Goal: Obtain resource: Download file/media

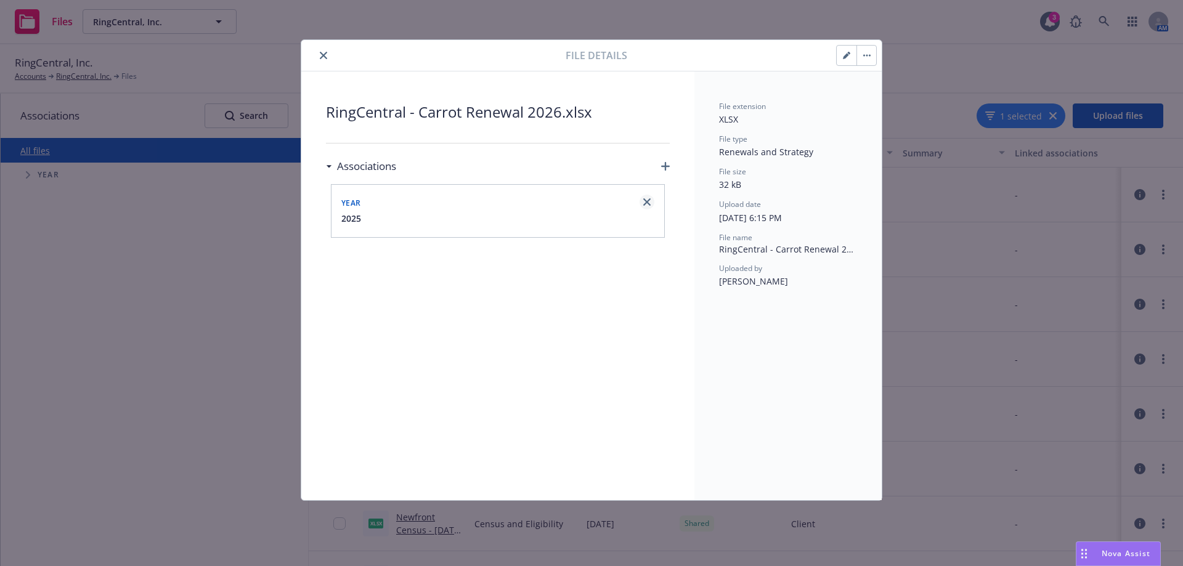
click at [645, 204] on icon "close" at bounding box center [646, 201] width 7 height 7
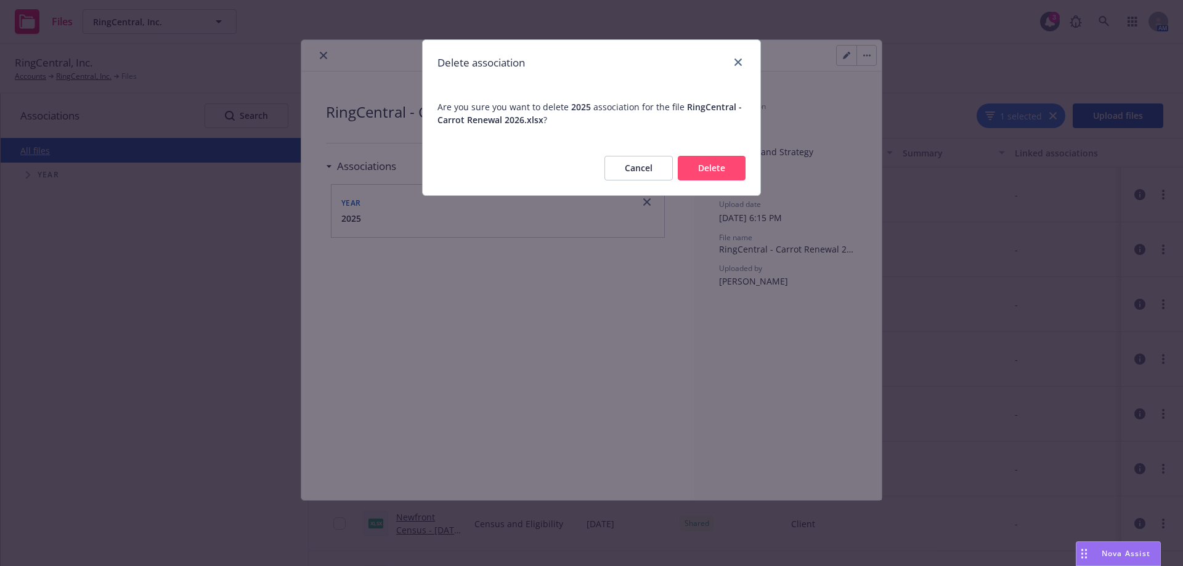
click at [639, 166] on button "Cancel" at bounding box center [638, 168] width 68 height 25
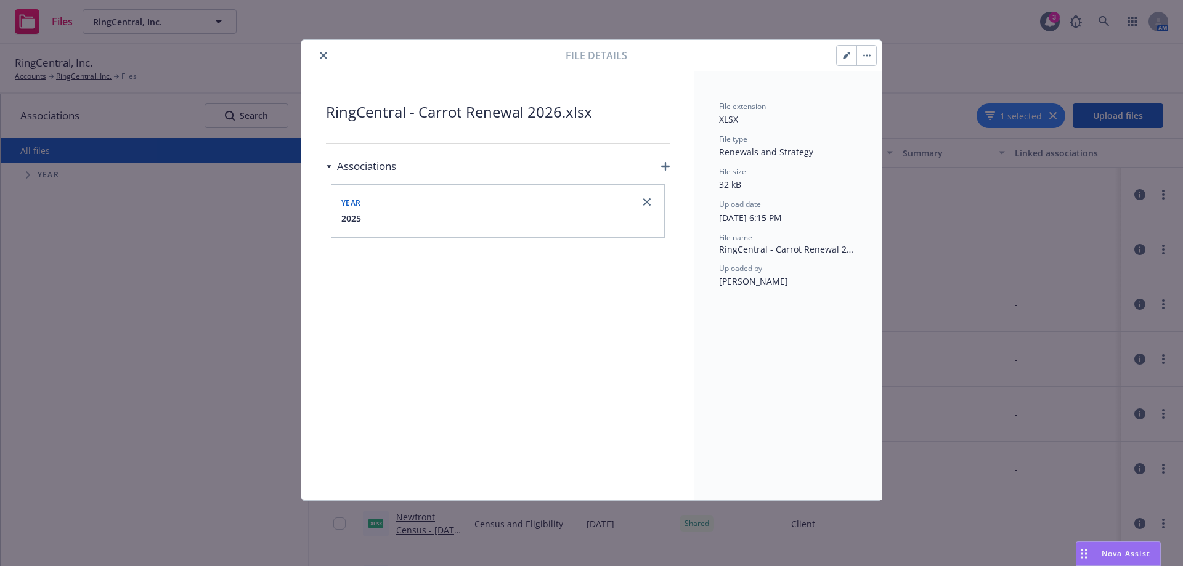
click at [426, 115] on span "RingCentral - Carrot Renewal 2026.xlsx" at bounding box center [498, 112] width 344 height 22
click at [323, 55] on icon "close" at bounding box center [323, 55] width 7 height 7
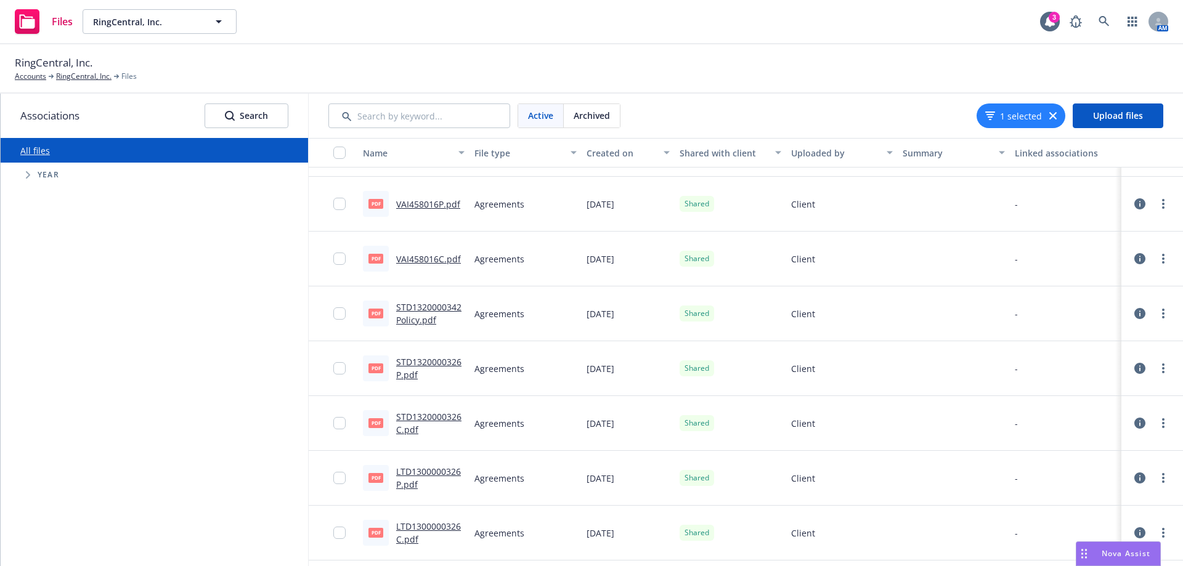
scroll to position [1109, 0]
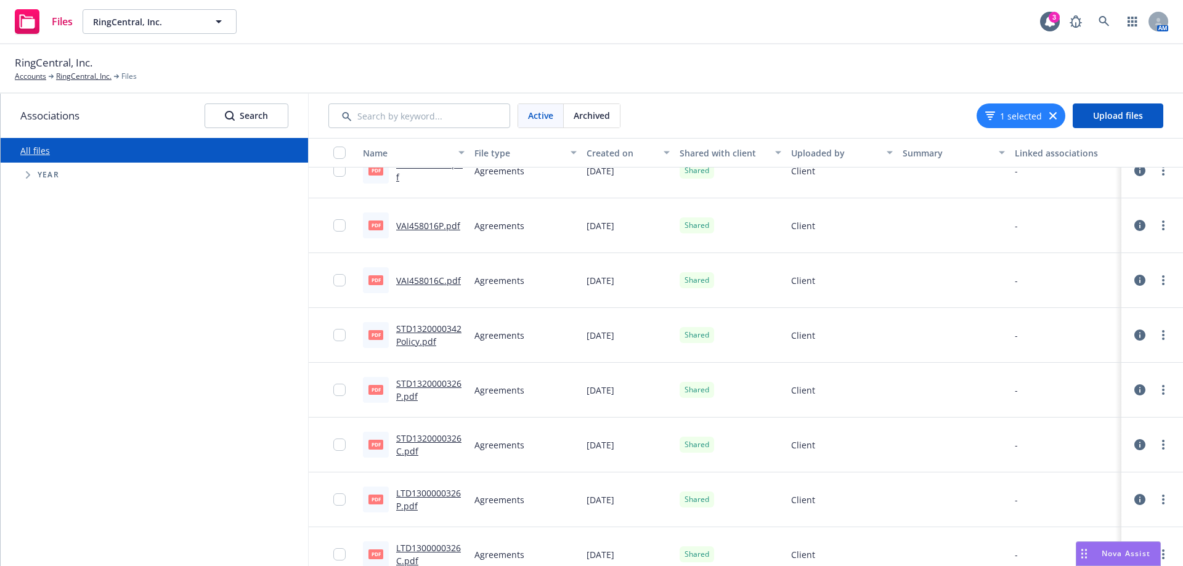
click at [435, 326] on link "STD1320000342 Policy.pdf" at bounding box center [428, 335] width 65 height 25
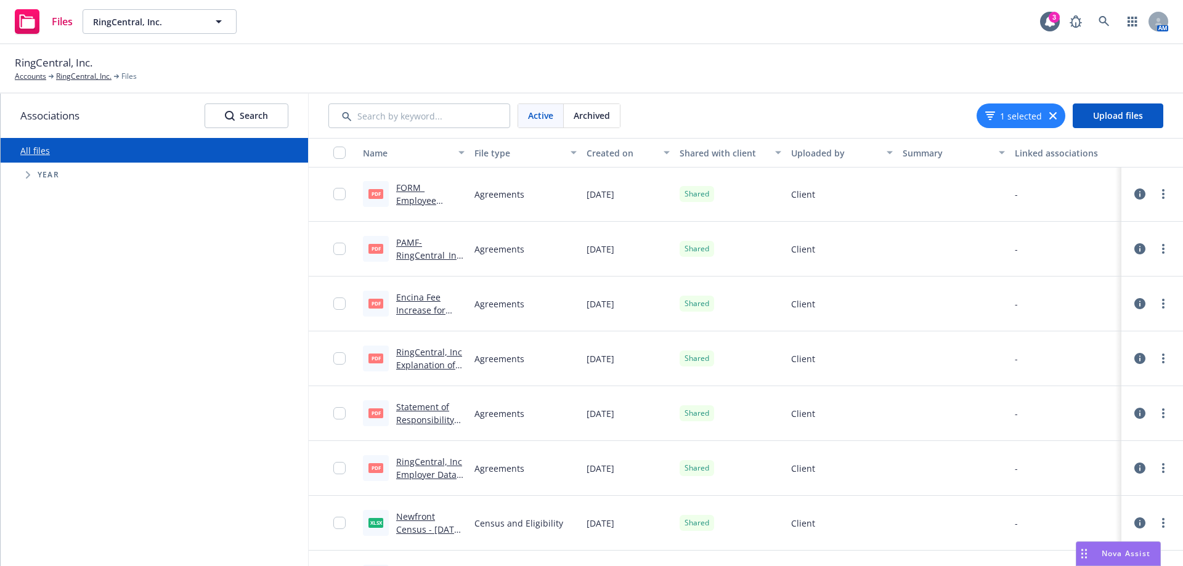
scroll to position [0, 0]
click at [429, 118] on input "Search by keyword..." at bounding box center [419, 115] width 182 height 25
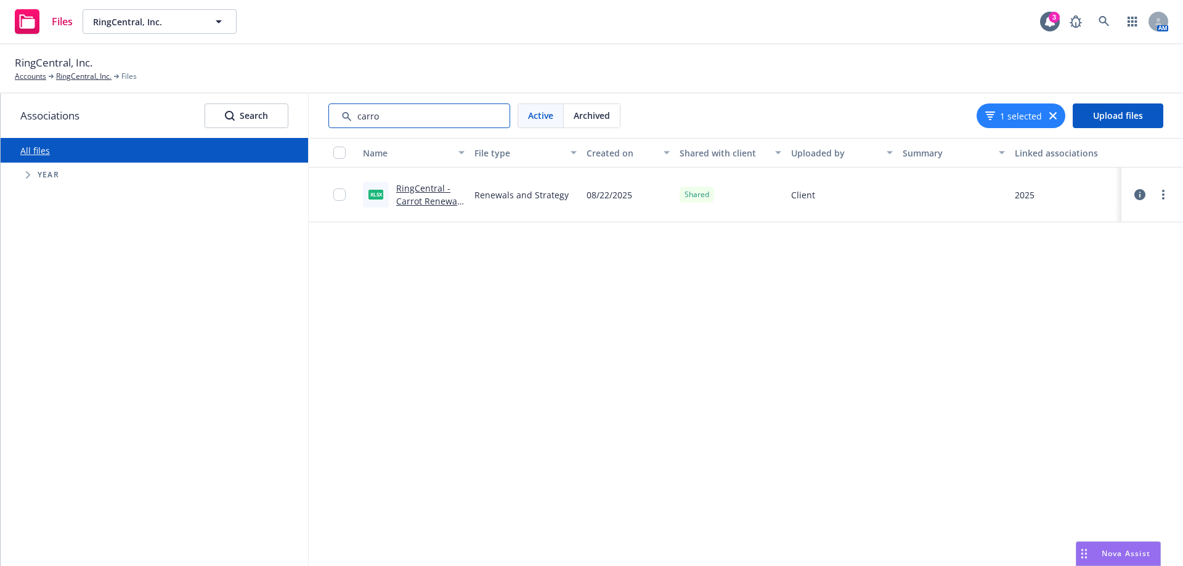
type input "carro"
click at [426, 189] on link "RingCentral - Carrot Renewal 2026.xlsx" at bounding box center [427, 201] width 63 height 38
